Goal: Understand process/instructions: Learn how to perform a task or action

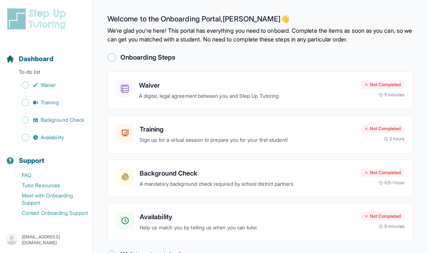
click at [256, 91] on div "Waiver A digital, legal agreement between you and Step Up Tutoring" at bounding box center [247, 90] width 216 height 20
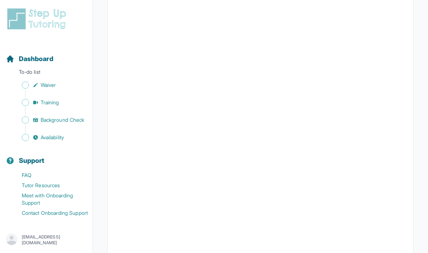
scroll to position [464, 0]
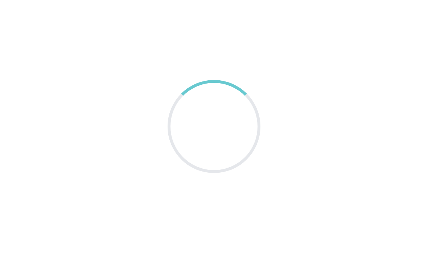
scroll to position [29, 0]
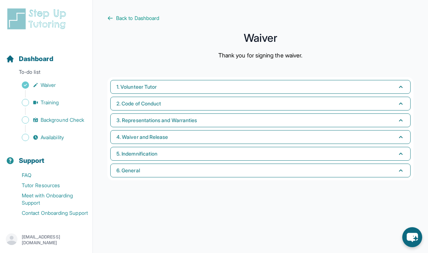
click at [56, 104] on span "Training" at bounding box center [50, 102] width 19 height 7
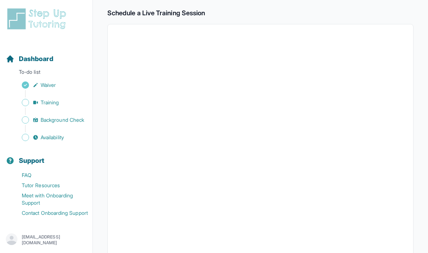
scroll to position [118, 0]
